Goal: Task Accomplishment & Management: Use online tool/utility

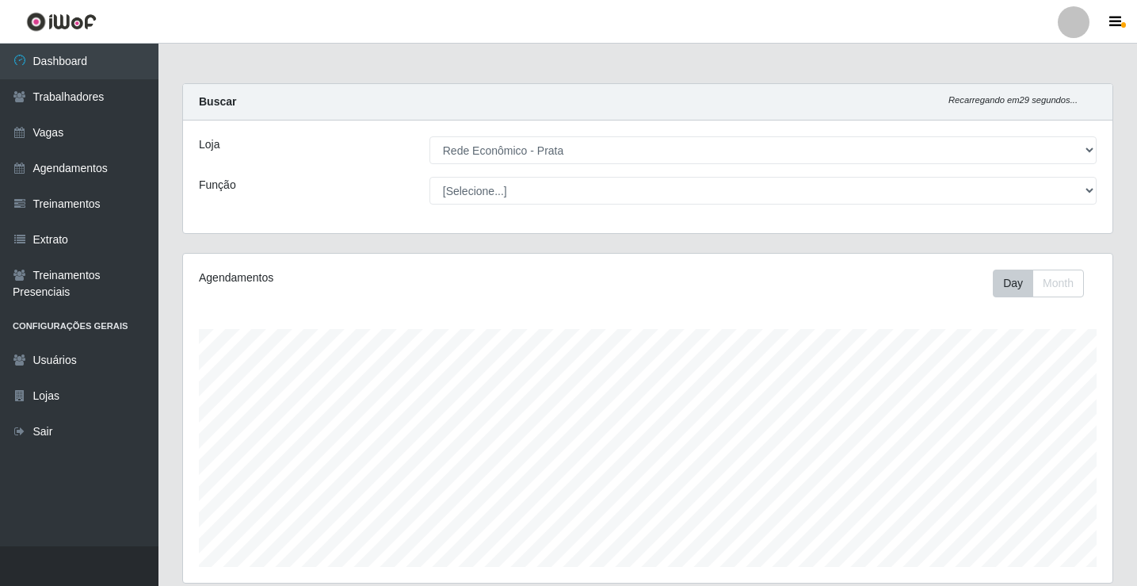
select select "192"
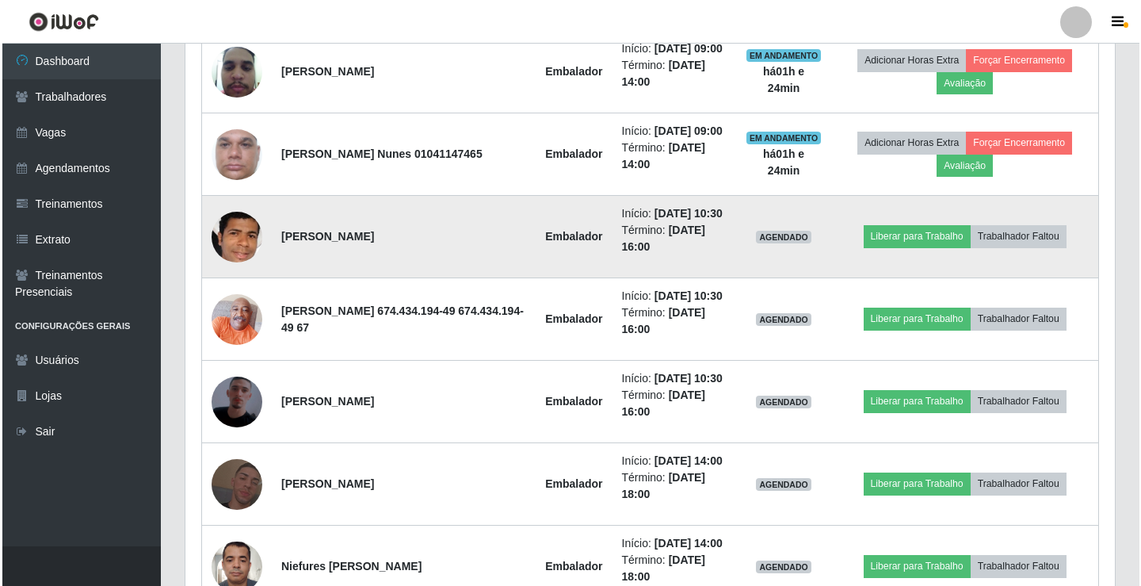
scroll to position [1215, 0]
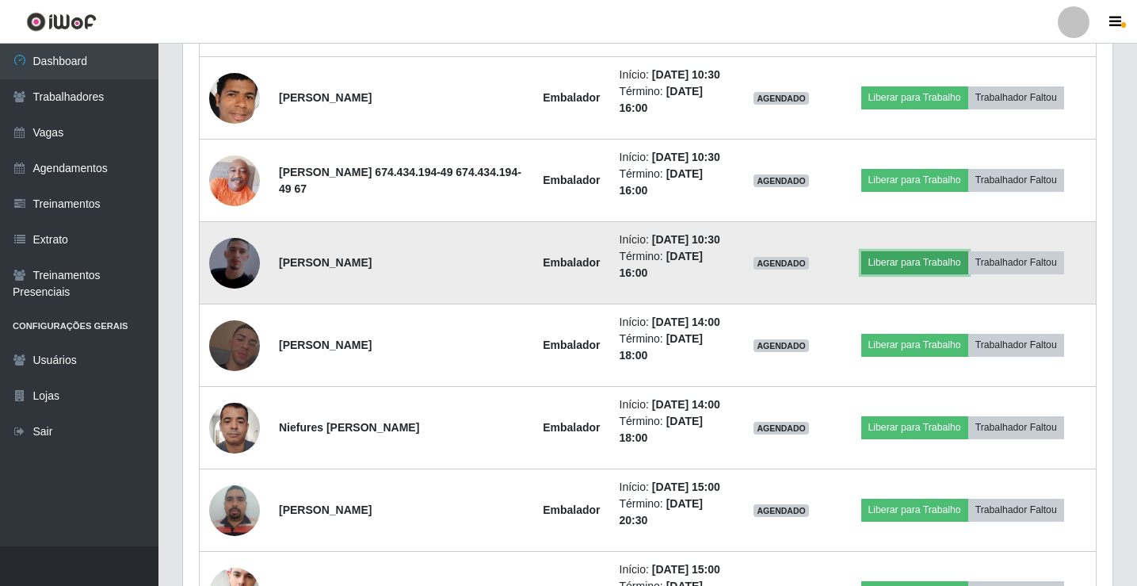
click at [907, 273] on button "Liberar para Trabalho" at bounding box center [914, 262] width 107 height 22
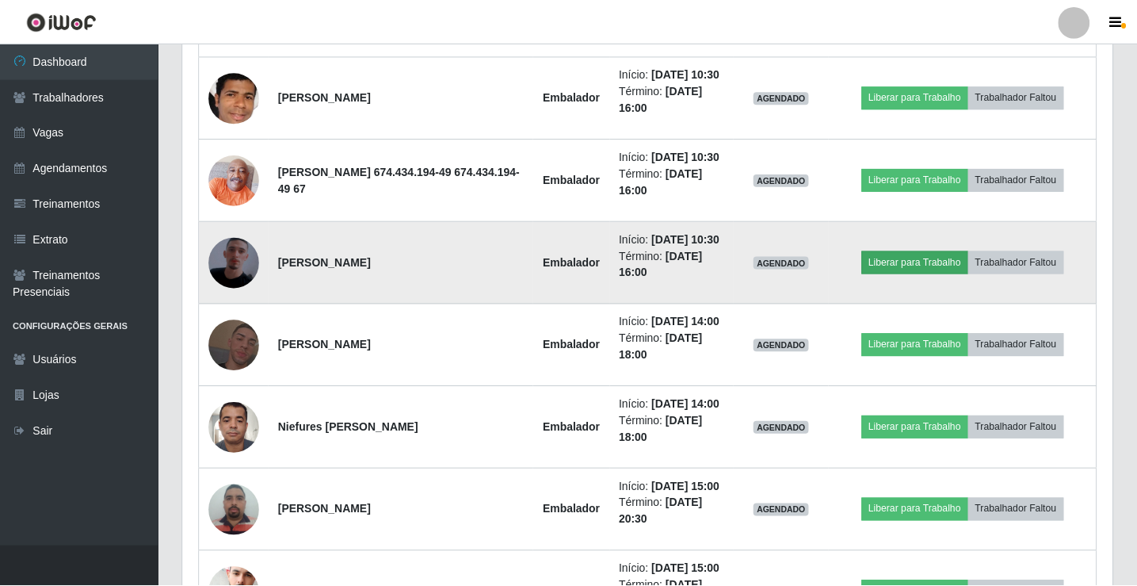
scroll to position [329, 922]
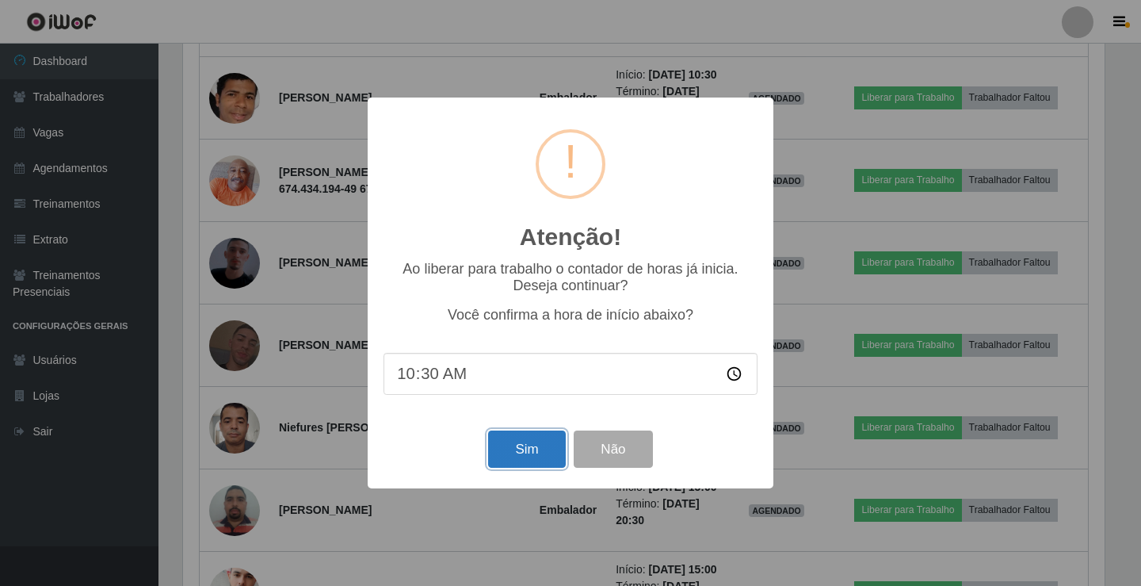
click at [505, 454] on button "Sim" at bounding box center [526, 448] width 77 height 37
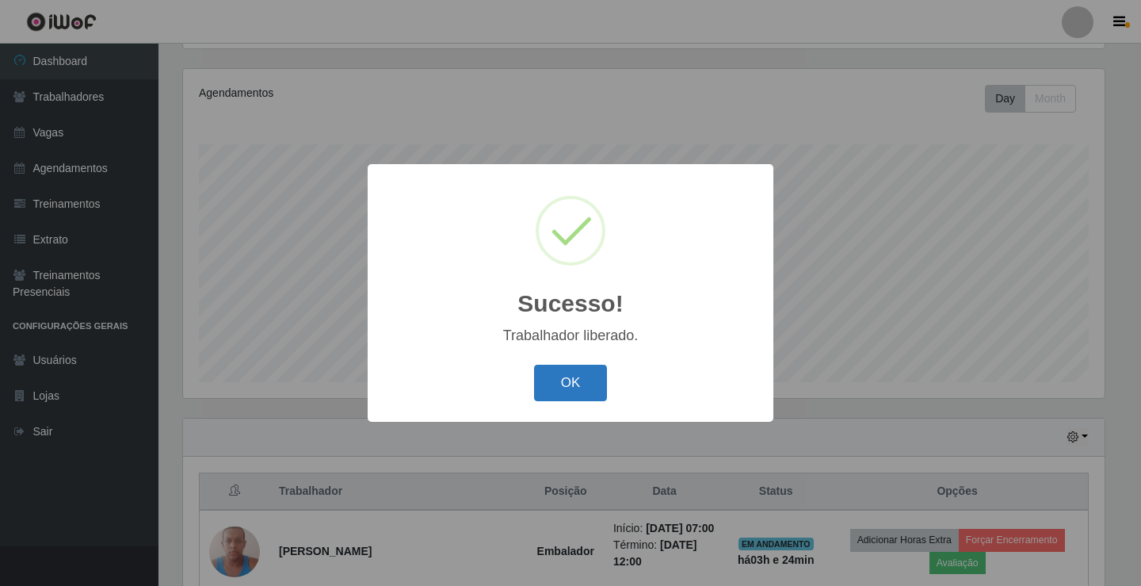
click at [535, 391] on button "OK" at bounding box center [571, 383] width 74 height 37
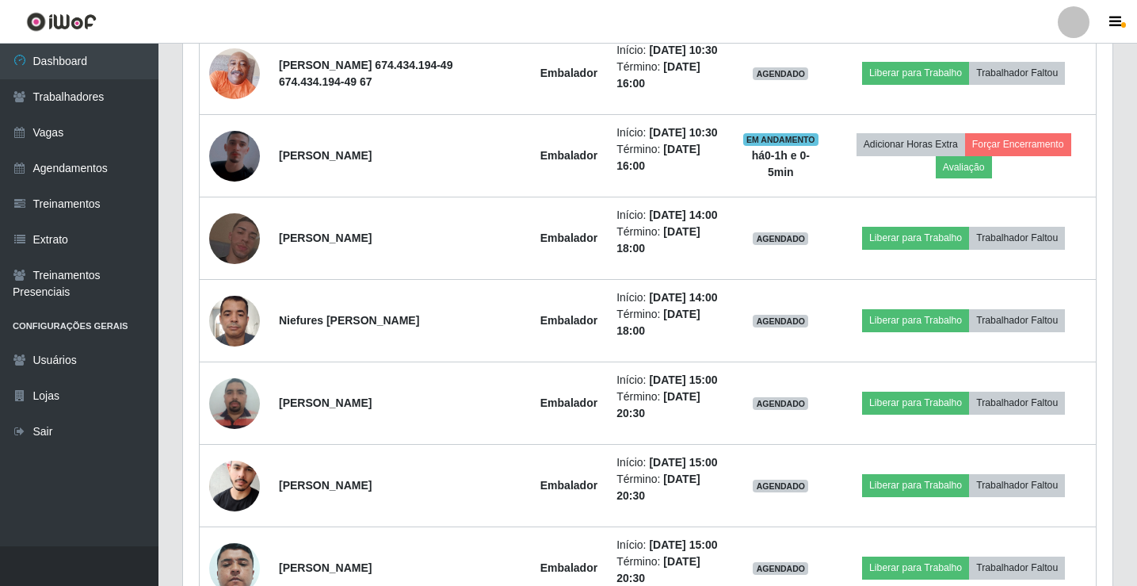
scroll to position [1294, 0]
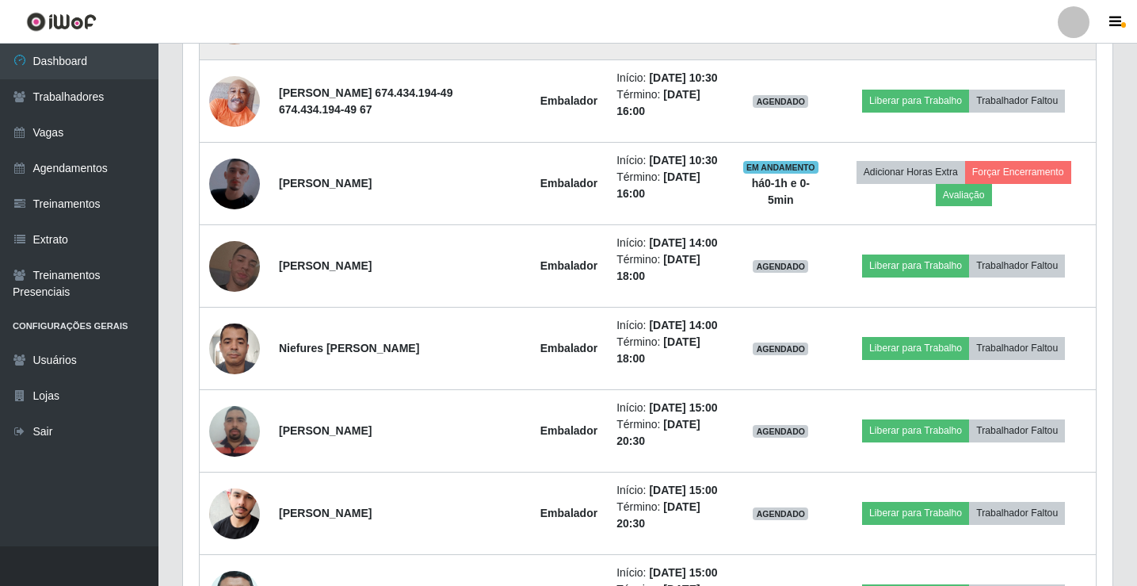
click at [903, 29] on button "Liberar para Trabalho" at bounding box center [915, 18] width 107 height 22
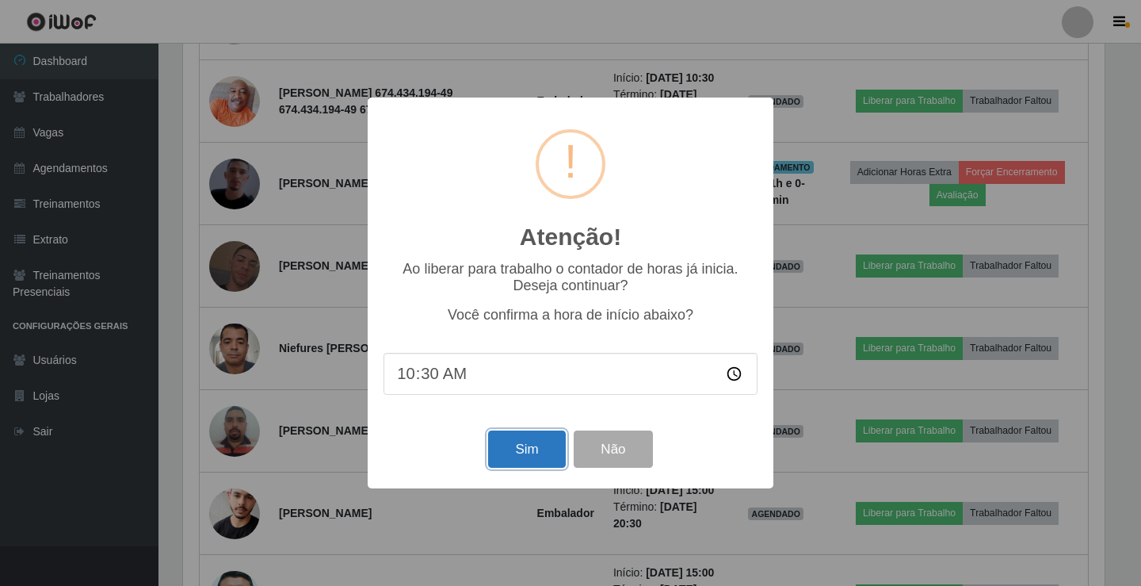
click at [518, 452] on button "Sim" at bounding box center [526, 448] width 77 height 37
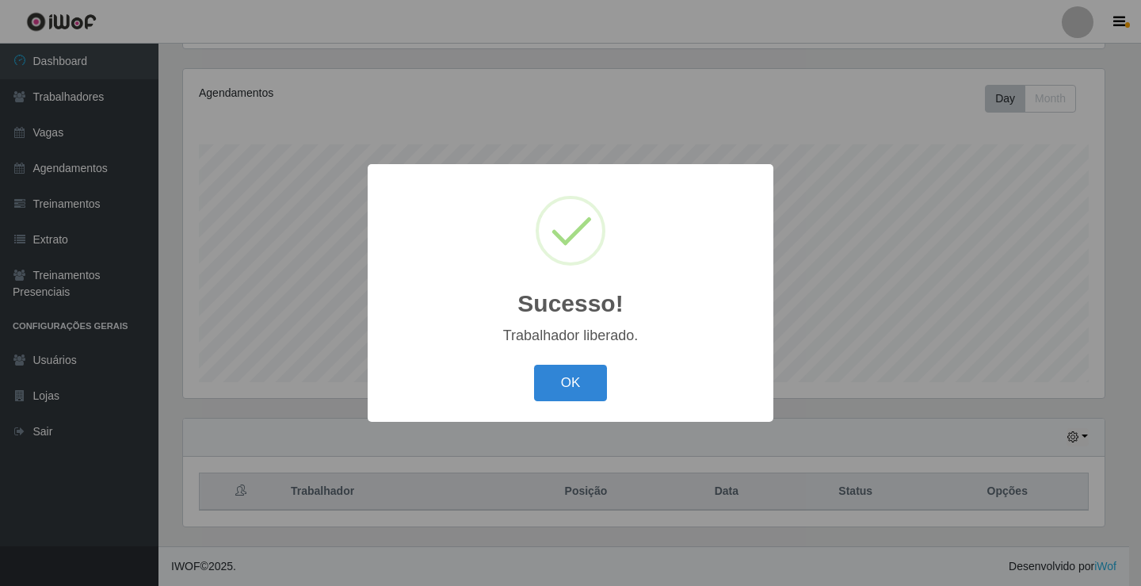
click at [534, 365] on button "OK" at bounding box center [571, 383] width 74 height 37
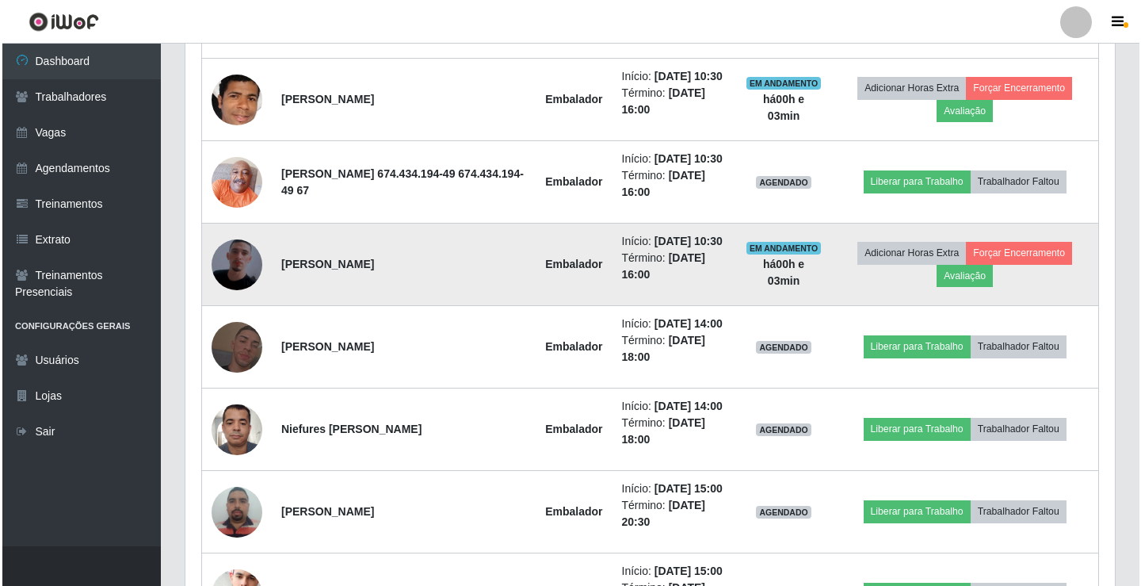
scroll to position [1215, 0]
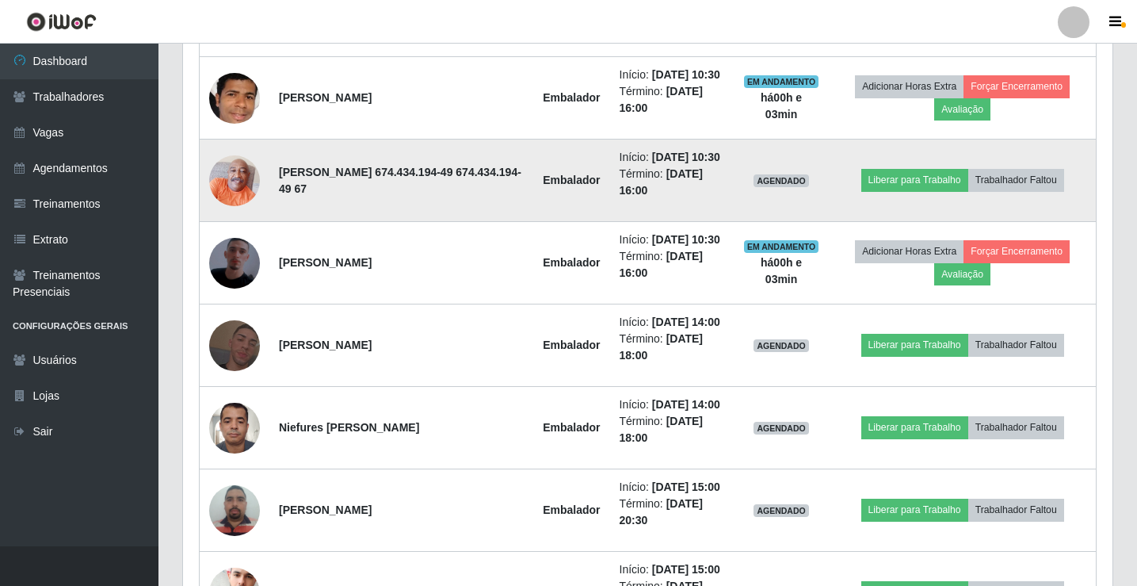
click at [923, 222] on td "Liberar para Trabalho Trabalhador Faltou" at bounding box center [962, 180] width 267 height 82
click at [923, 191] on button "Liberar para Trabalho" at bounding box center [914, 180] width 107 height 22
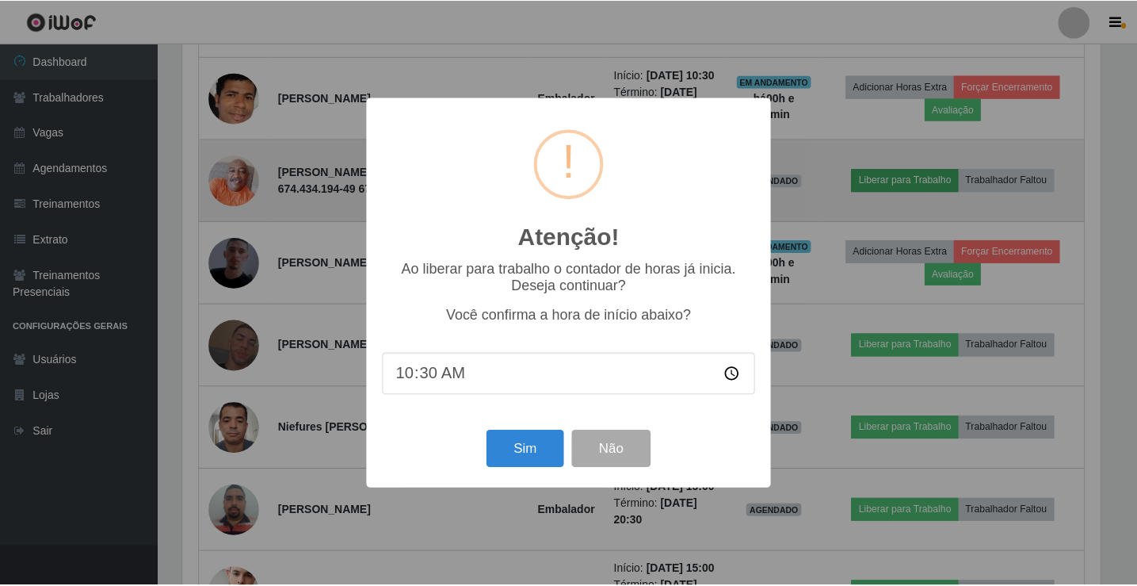
scroll to position [329, 922]
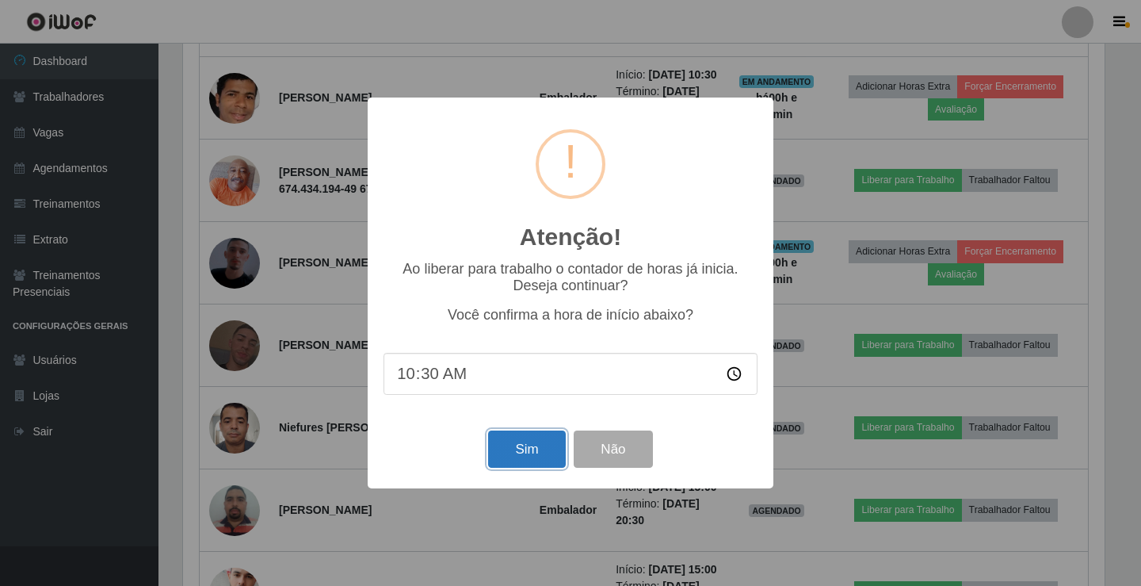
click at [541, 449] on button "Sim" at bounding box center [526, 448] width 77 height 37
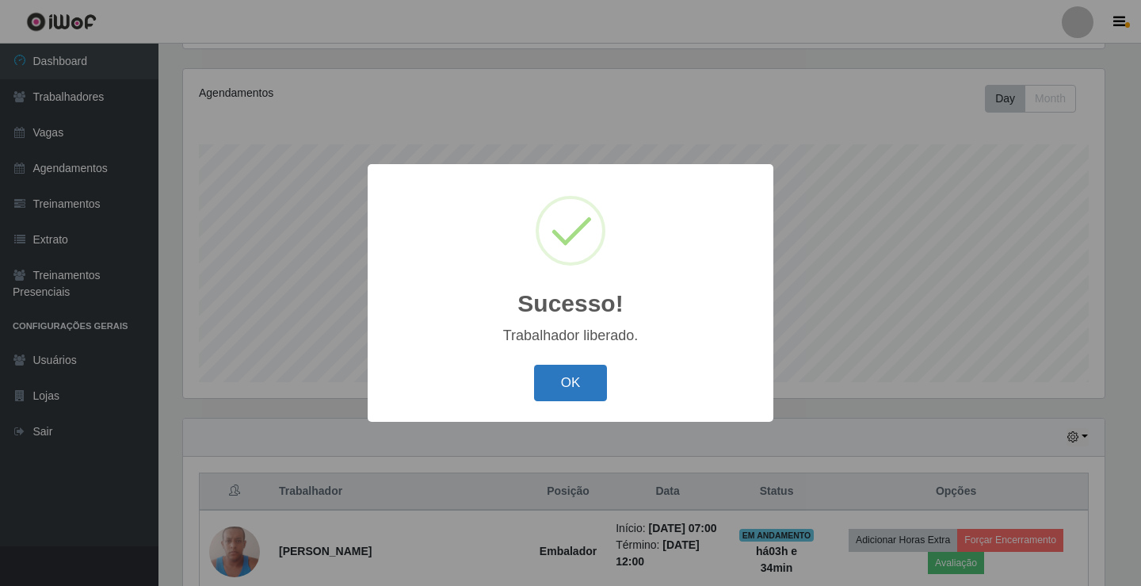
click at [571, 377] on button "OK" at bounding box center [571, 383] width 74 height 37
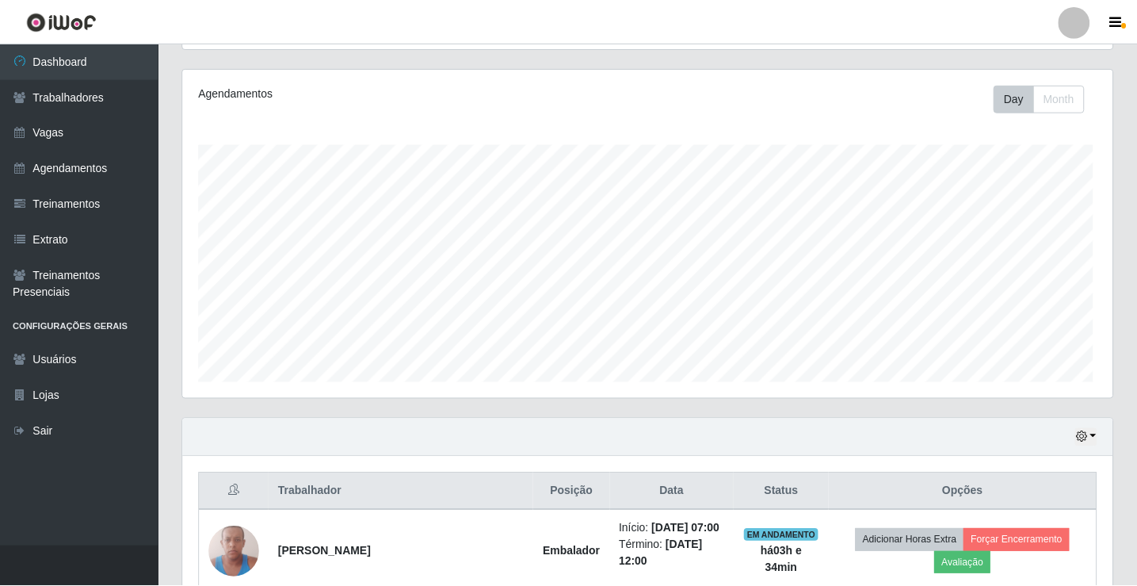
scroll to position [329, 930]
